Goal: Find specific page/section: Find specific page/section

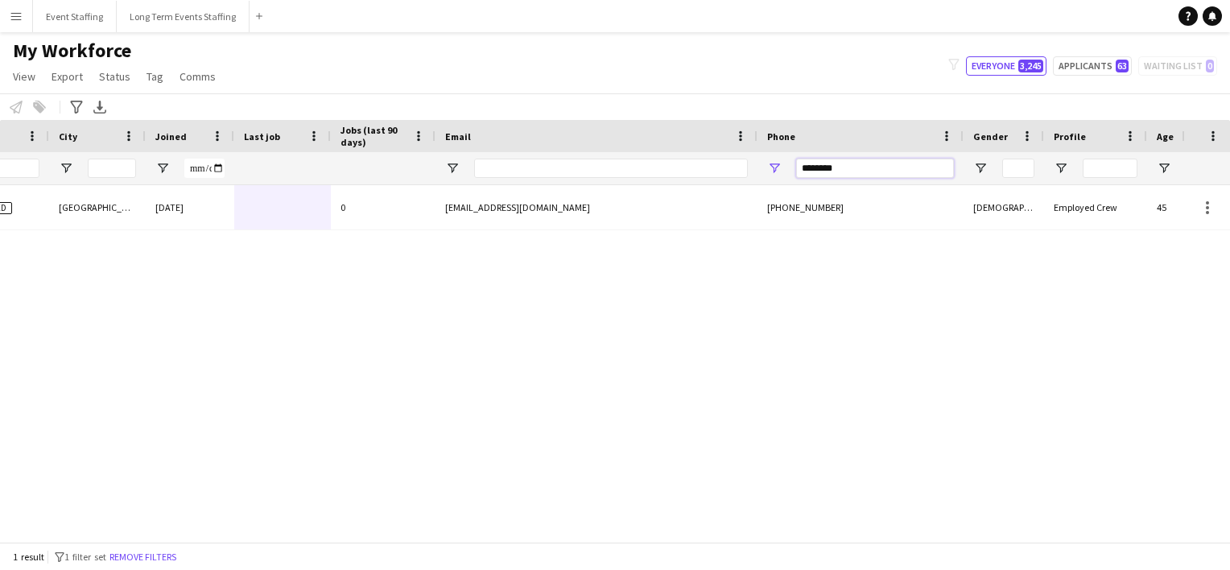
drag, startPoint x: 879, startPoint y: 172, endPoint x: 713, endPoint y: 160, distance: 167.1
click at [713, 160] on div at bounding box center [483, 168] width 1979 height 32
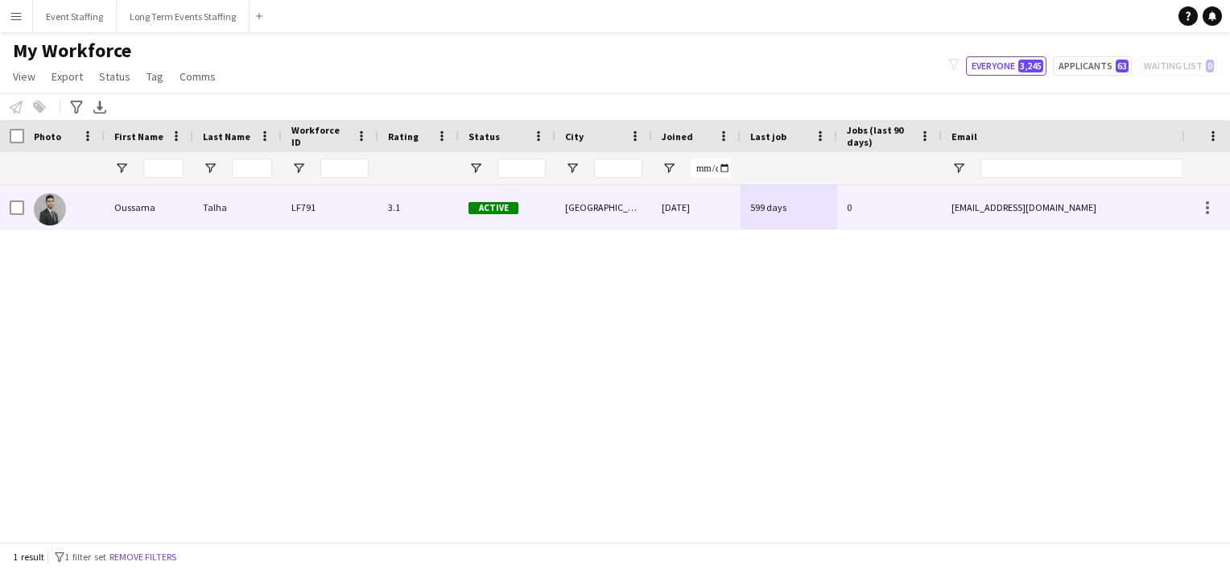
type input "********"
click at [35, 215] on img at bounding box center [50, 209] width 32 height 32
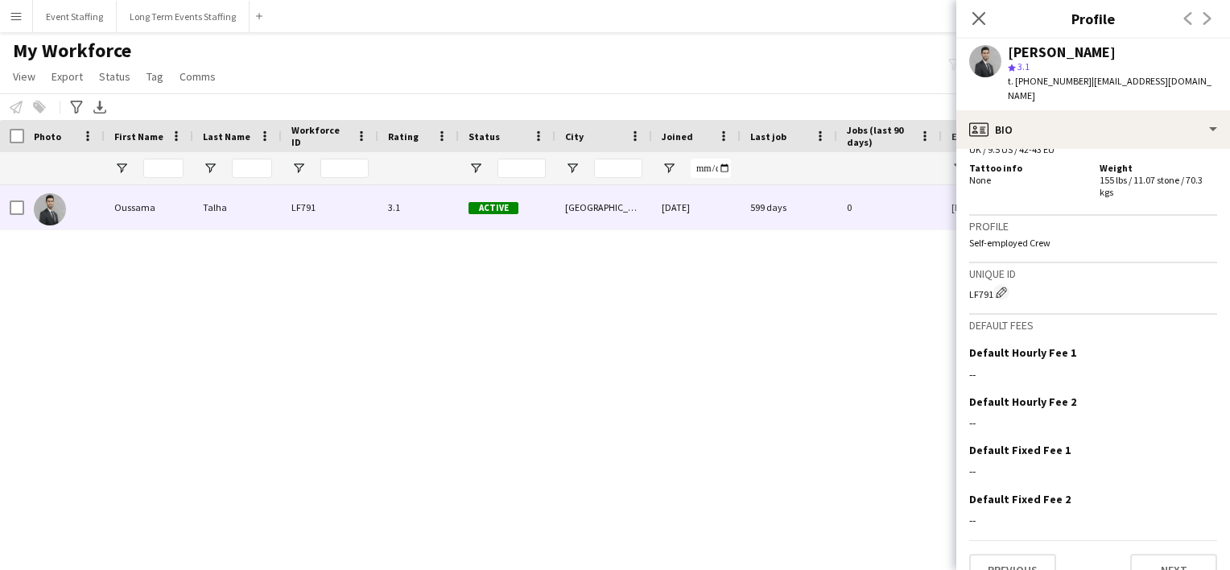
scroll to position [1503, 0]
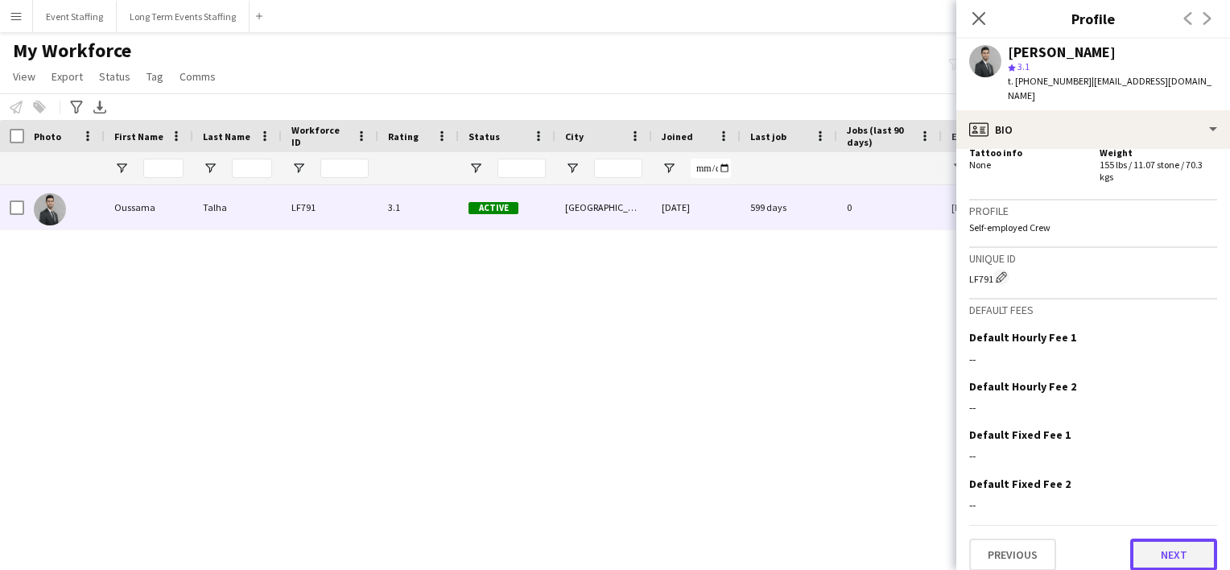
click at [1152, 539] on button "Next" at bounding box center [1173, 555] width 87 height 32
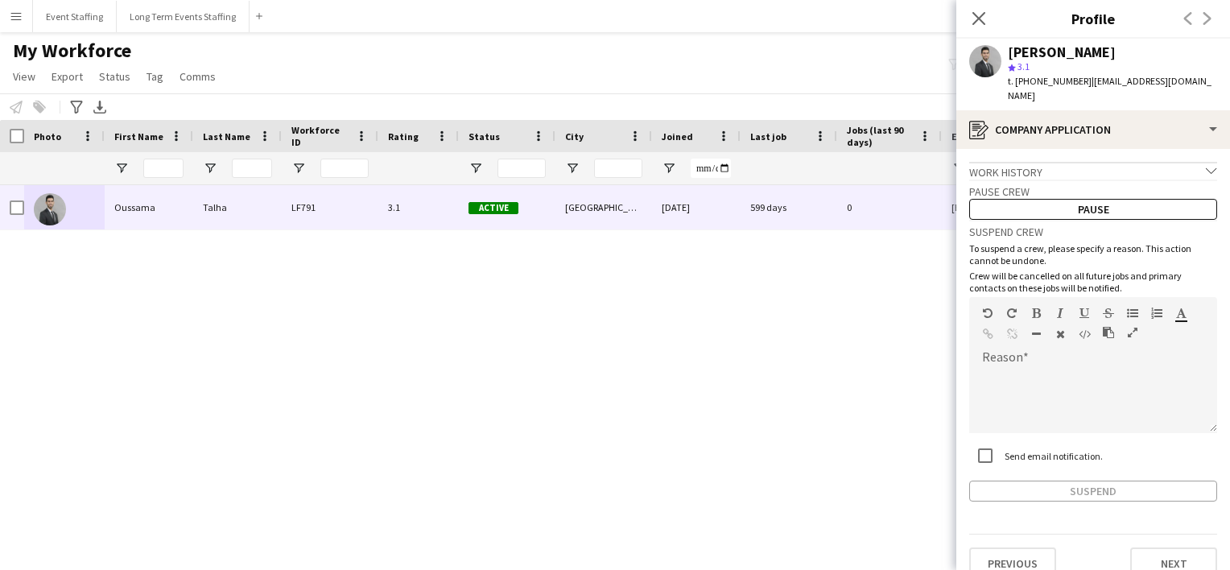
scroll to position [6, 0]
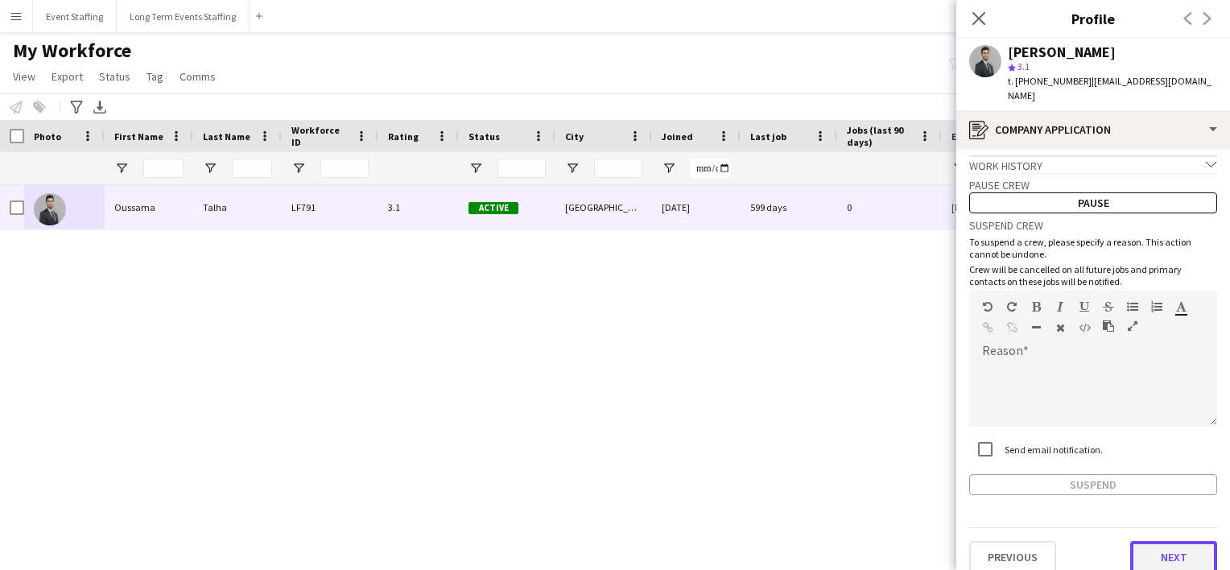
click at [1141, 543] on button "Next" at bounding box center [1173, 557] width 87 height 32
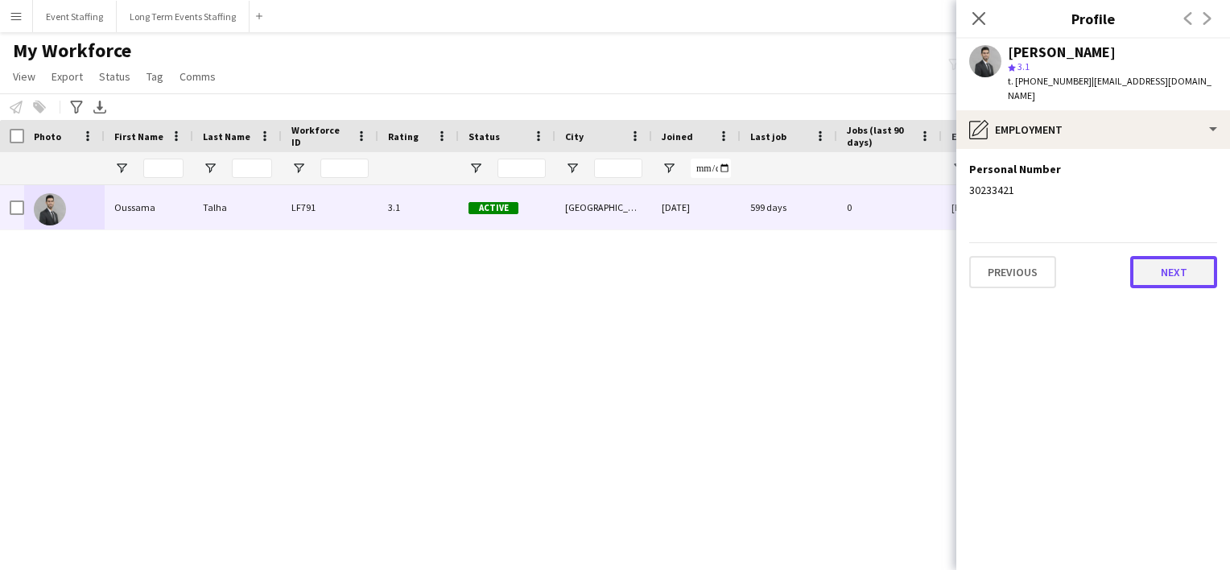
click at [1144, 262] on button "Next" at bounding box center [1173, 272] width 87 height 32
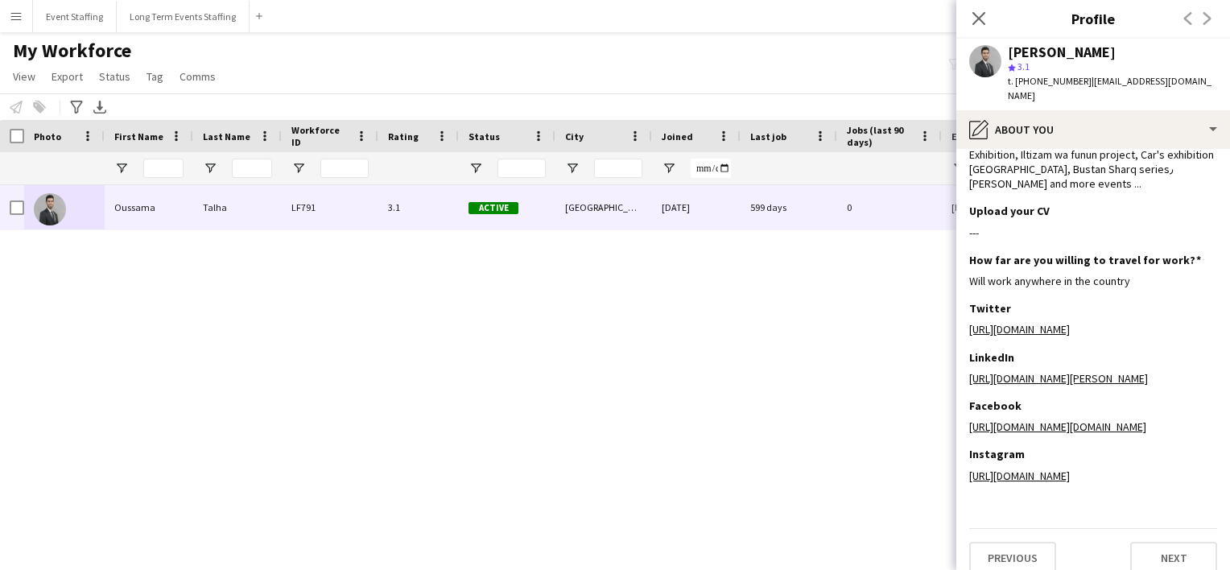
scroll to position [125, 0]
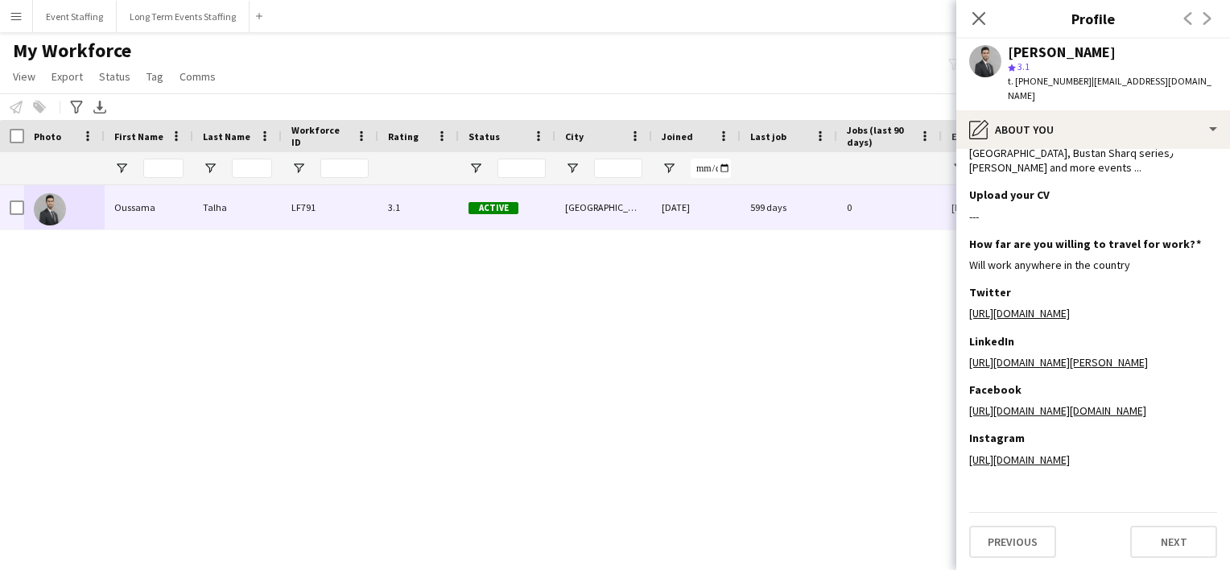
click at [995, 19] on div "Close pop-in" at bounding box center [979, 18] width 45 height 37
click at [973, 19] on icon "Close pop-in" at bounding box center [978, 17] width 15 height 15
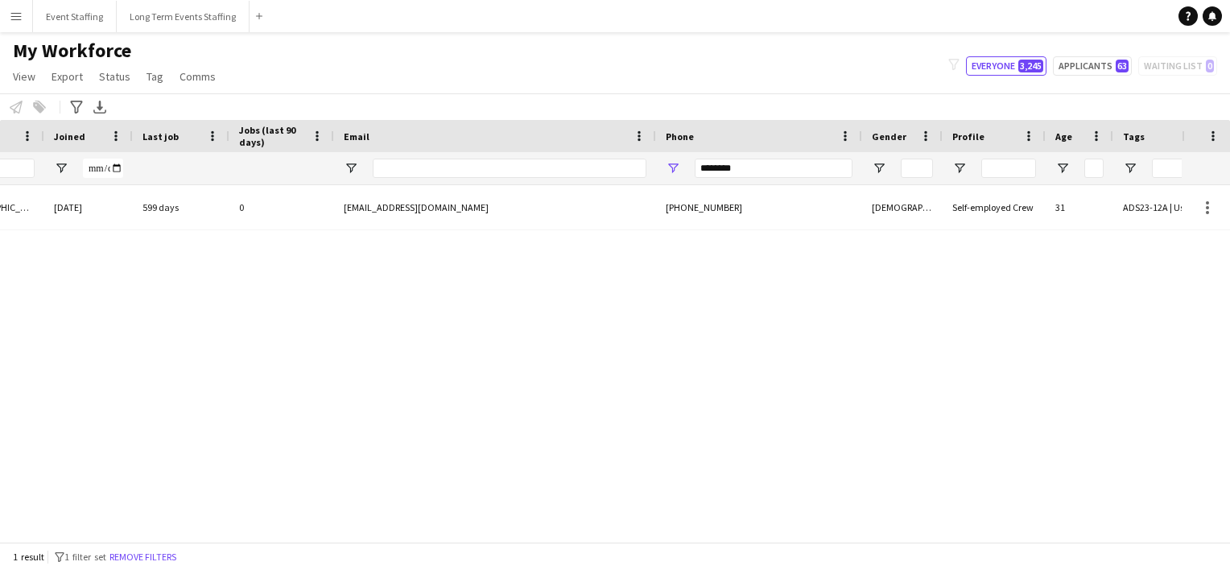
scroll to position [0, 647]
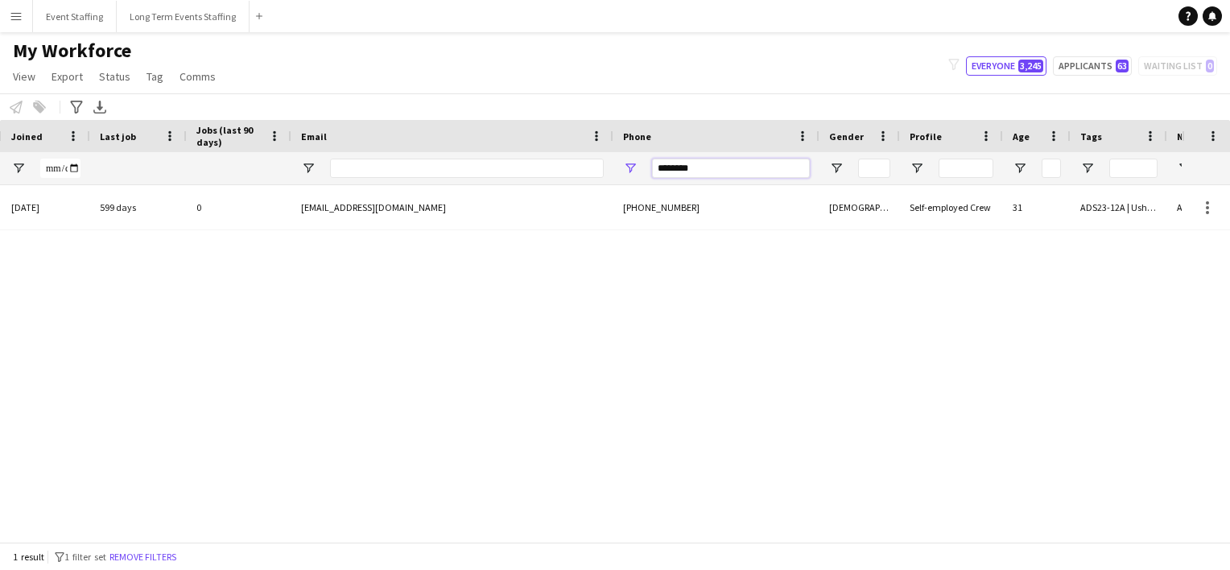
drag, startPoint x: 718, startPoint y: 158, endPoint x: 513, endPoint y: 145, distance: 205.7
click at [513, 145] on div "Workforce Details Crew Attributes Status City Joined" at bounding box center [338, 152] width 1979 height 65
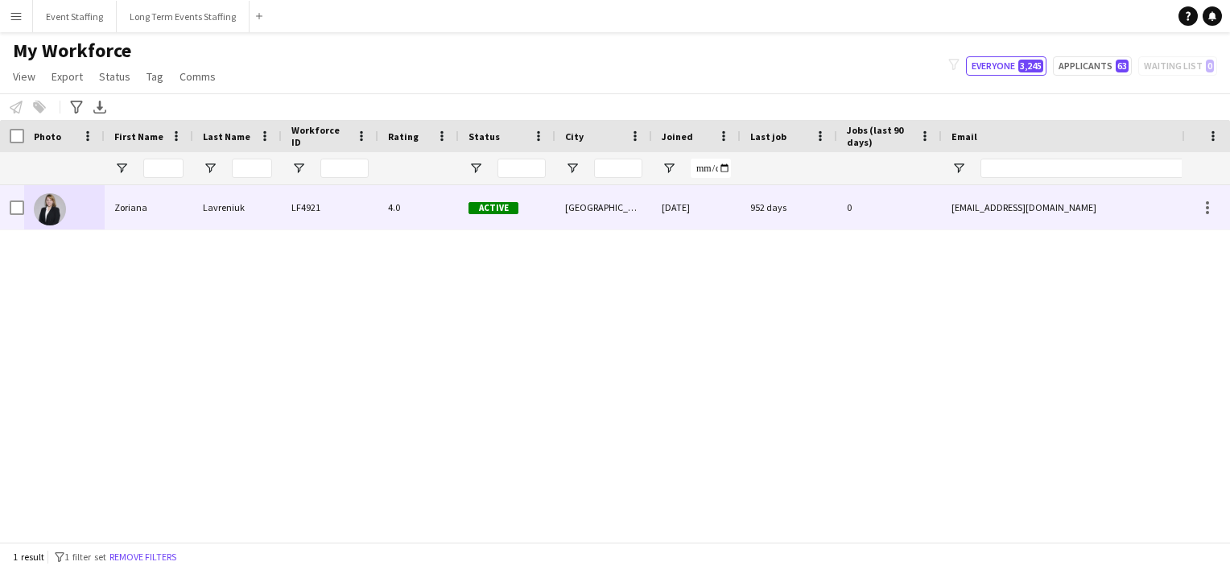
click at [41, 217] on img at bounding box center [50, 209] width 32 height 32
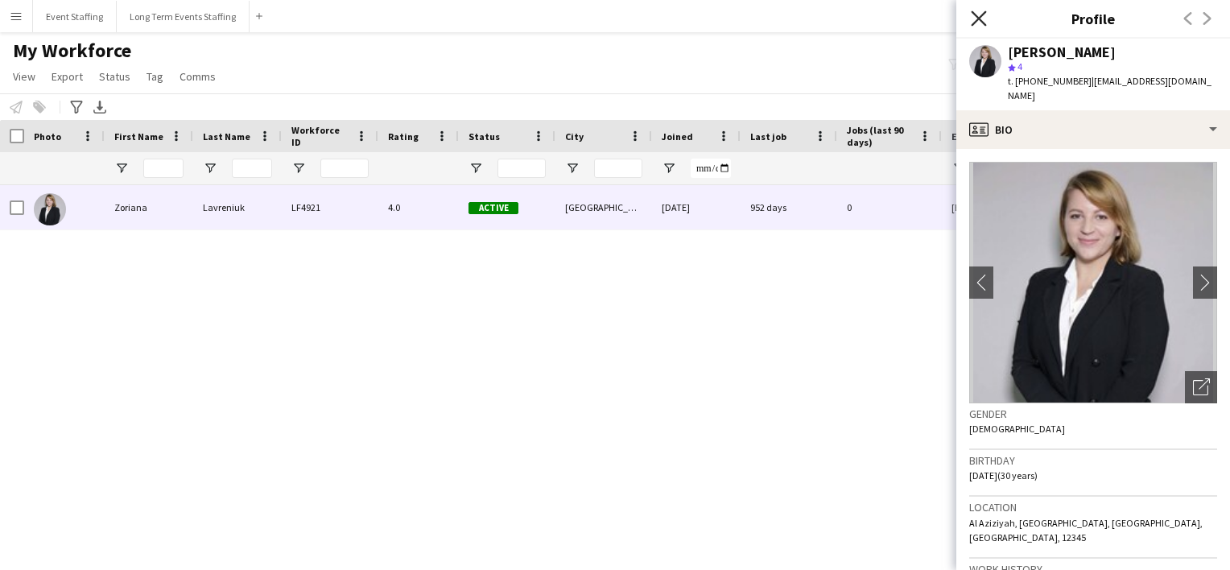
click at [981, 19] on icon at bounding box center [978, 17] width 15 height 15
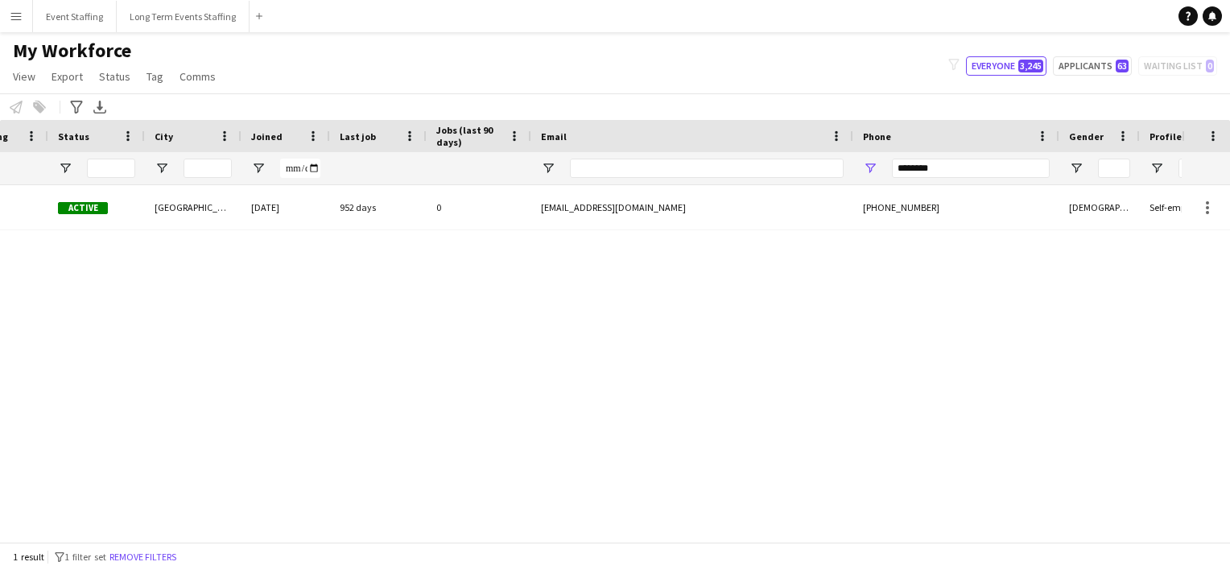
scroll to position [0, 415]
drag, startPoint x: 937, startPoint y: 165, endPoint x: 759, endPoint y: 129, distance: 181.6
click at [759, 129] on div "Workforce Details Status City Joined" at bounding box center [574, 152] width 1979 height 65
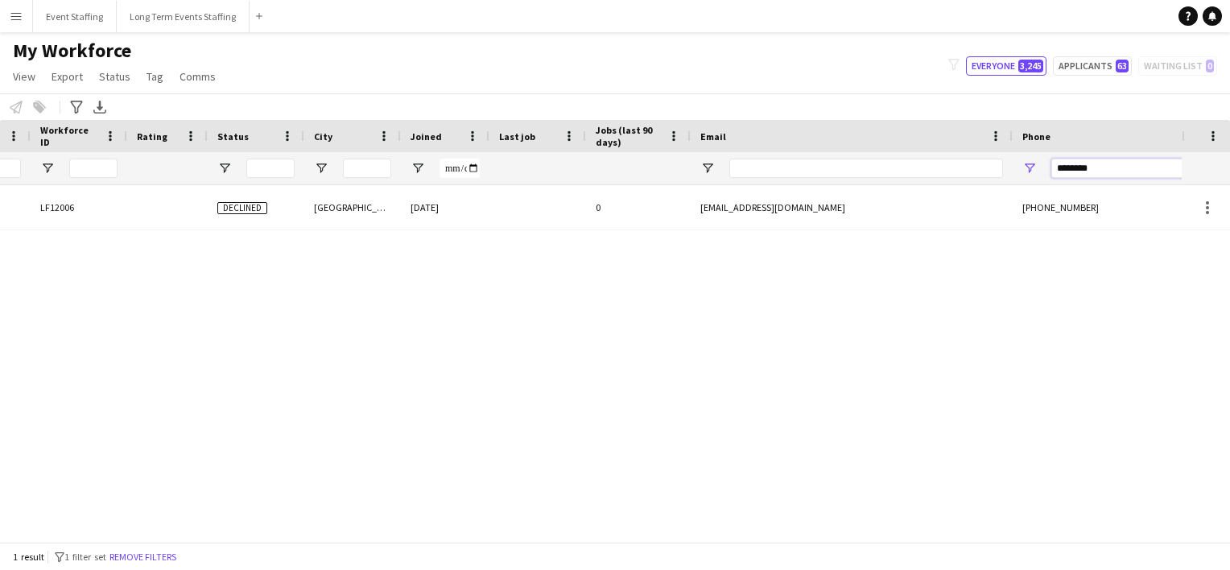
scroll to position [0, 483]
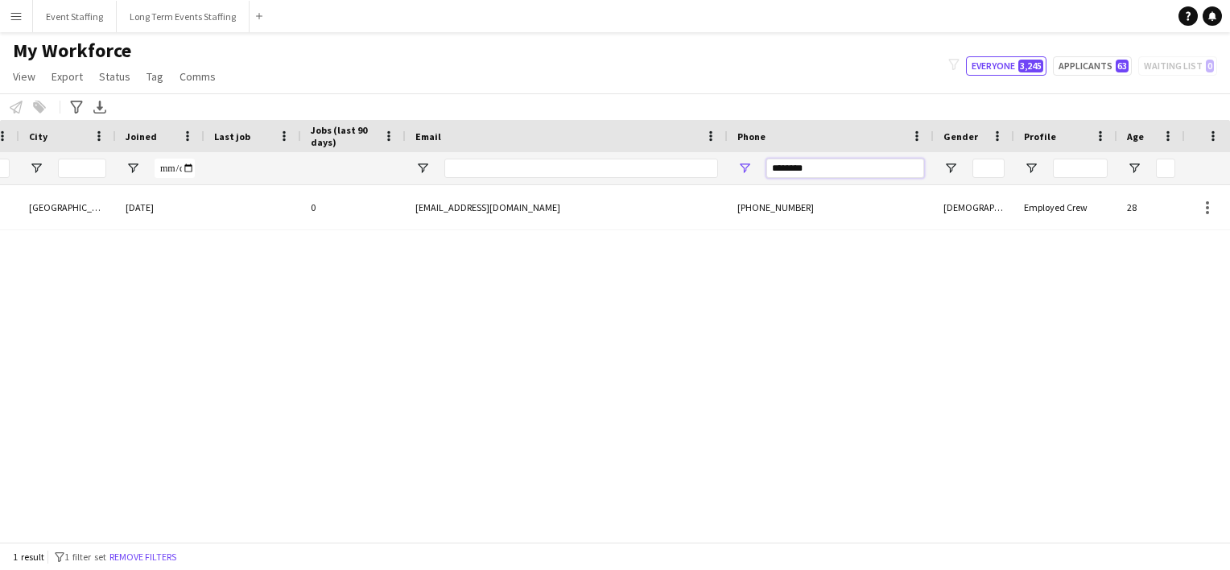
drag, startPoint x: 847, startPoint y: 167, endPoint x: 595, endPoint y: 133, distance: 254.4
click at [595, 133] on div "Workforce Details Crew Attributes Status City Joined" at bounding box center [453, 152] width 1979 height 65
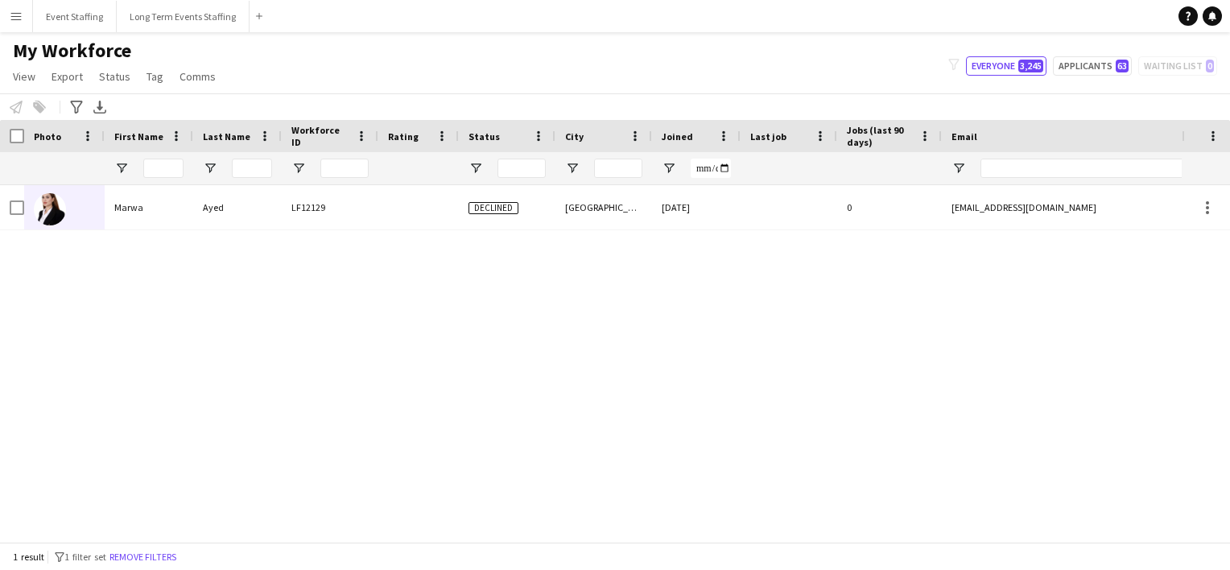
type input "********"
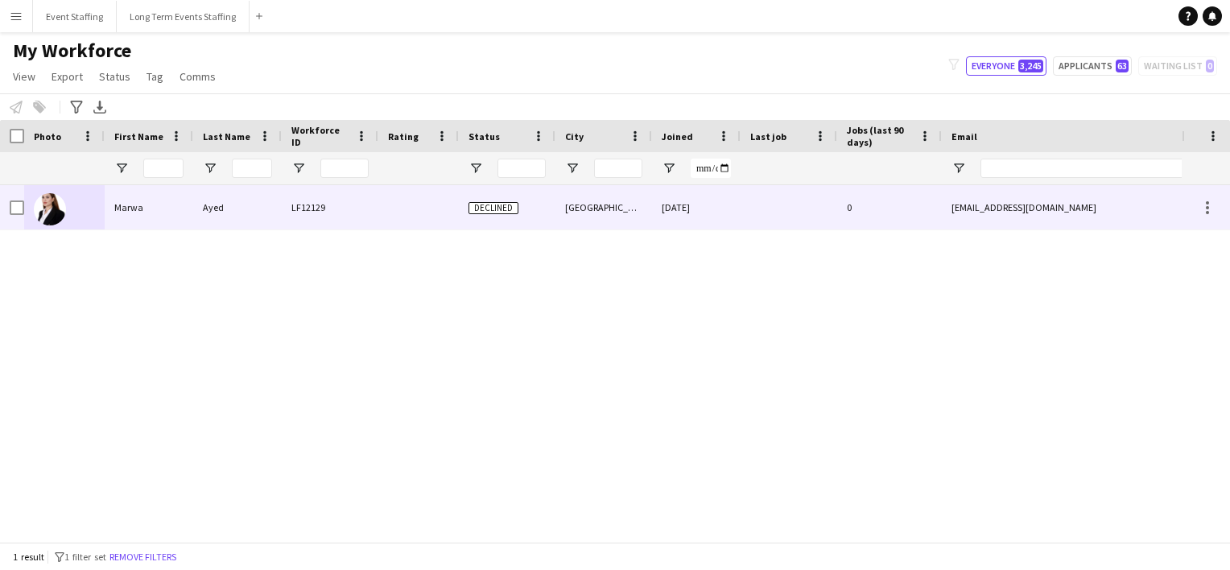
click at [432, 205] on div at bounding box center [418, 207] width 81 height 44
